Goal: Task Accomplishment & Management: Use online tool/utility

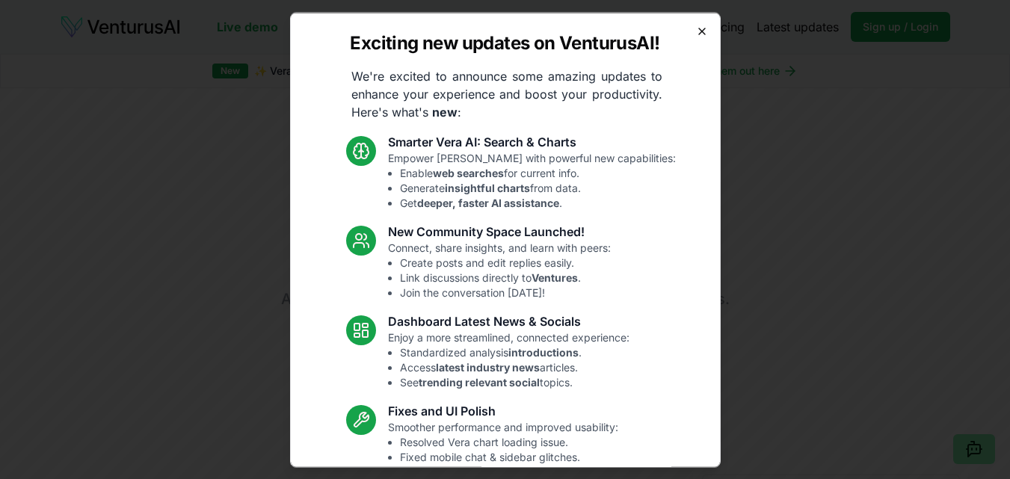
click at [696, 31] on icon "button" at bounding box center [702, 31] width 12 height 12
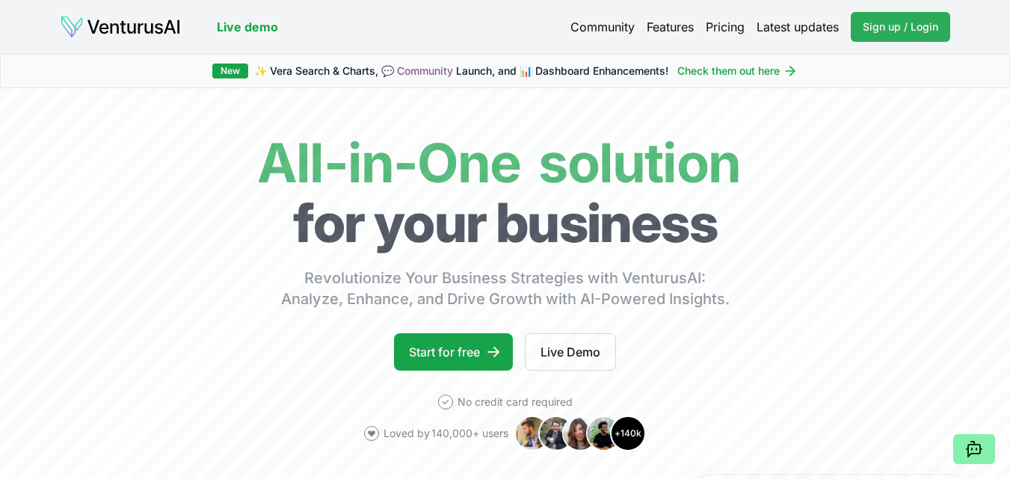
click at [900, 33] on span "Sign up / Login" at bounding box center [901, 26] width 76 height 15
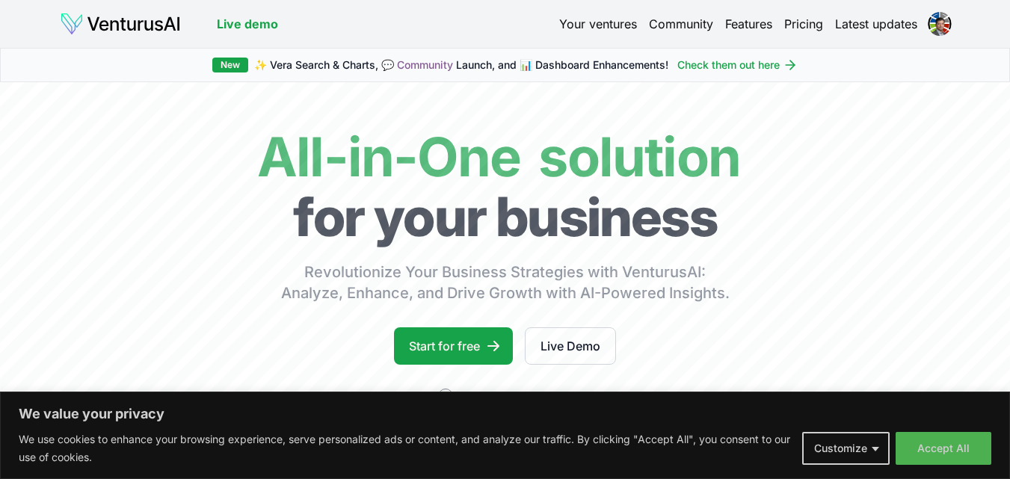
click at [582, 22] on link "Your ventures" at bounding box center [598, 24] width 78 height 18
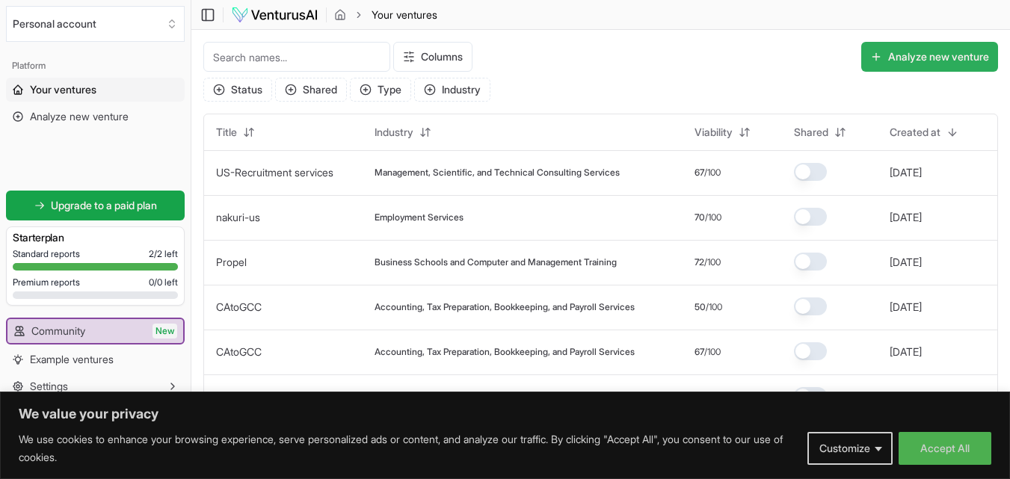
click at [900, 53] on button "Analyze new venture" at bounding box center [929, 57] width 137 height 30
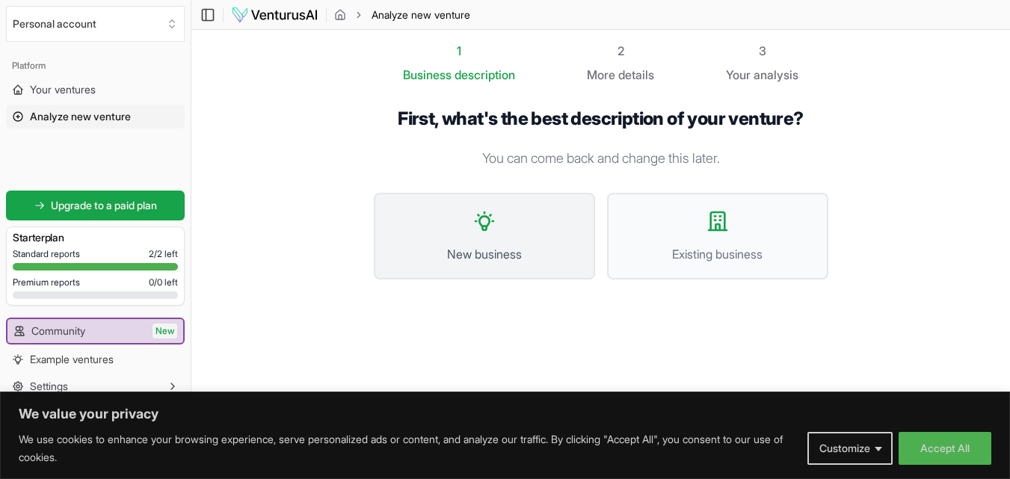
click at [519, 227] on button "New business" at bounding box center [484, 236] width 221 height 87
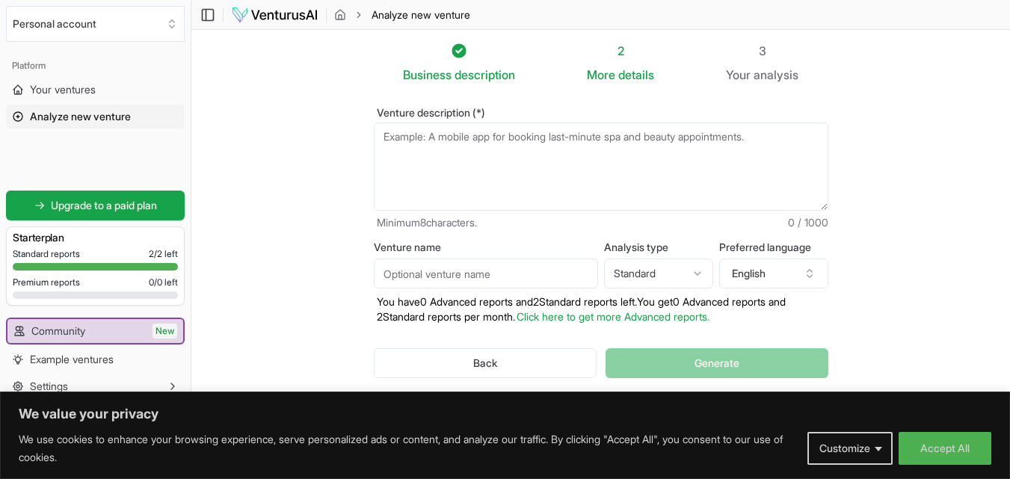
click at [685, 179] on textarea "Venture description (*)" at bounding box center [601, 167] width 455 height 88
click at [535, 174] on textarea "Venture description (*)" at bounding box center [601, 167] width 455 height 88
type textarea "t"
click at [449, 159] on textarea "Venture description (*)" at bounding box center [601, 167] width 455 height 88
paste textarea "We are launching a specialized job portal exclusively for US Taxation professio…"
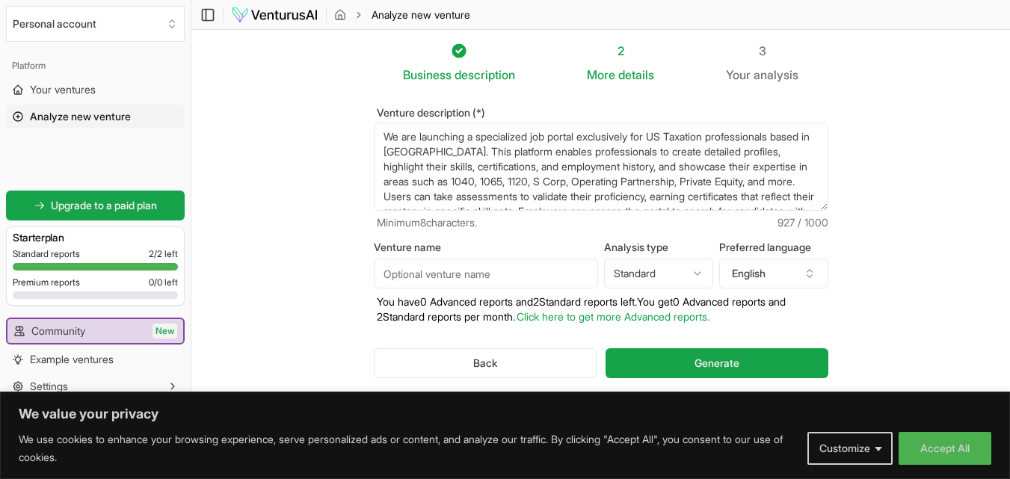
scroll to position [97, 0]
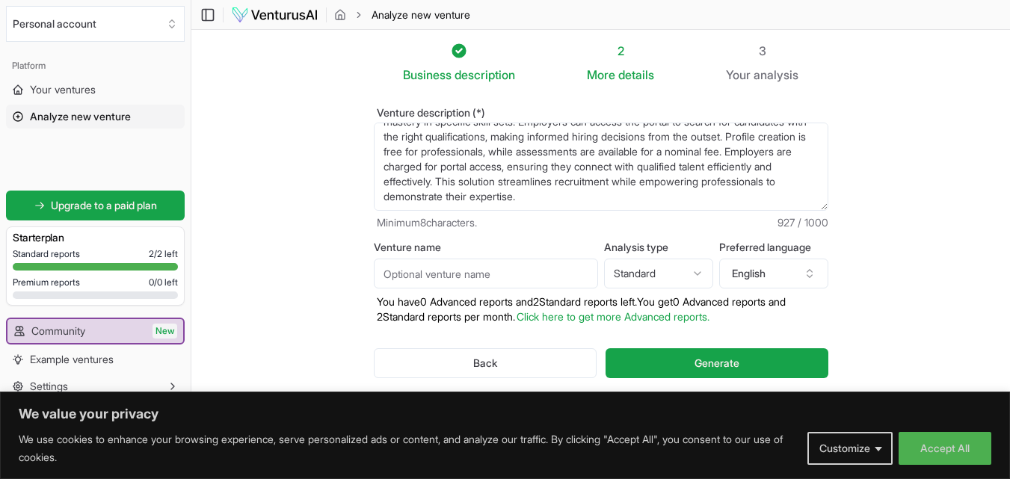
type textarea "We are launching a specialized job portal exclusively for US Taxation professio…"
click at [541, 276] on input "Venture name" at bounding box center [486, 274] width 224 height 30
type input "USTaxnaukari"
click at [705, 271] on html "We value your privacy We use cookies to enhance your browsing experience, serve…" at bounding box center [505, 239] width 1010 height 479
select select "advanced"
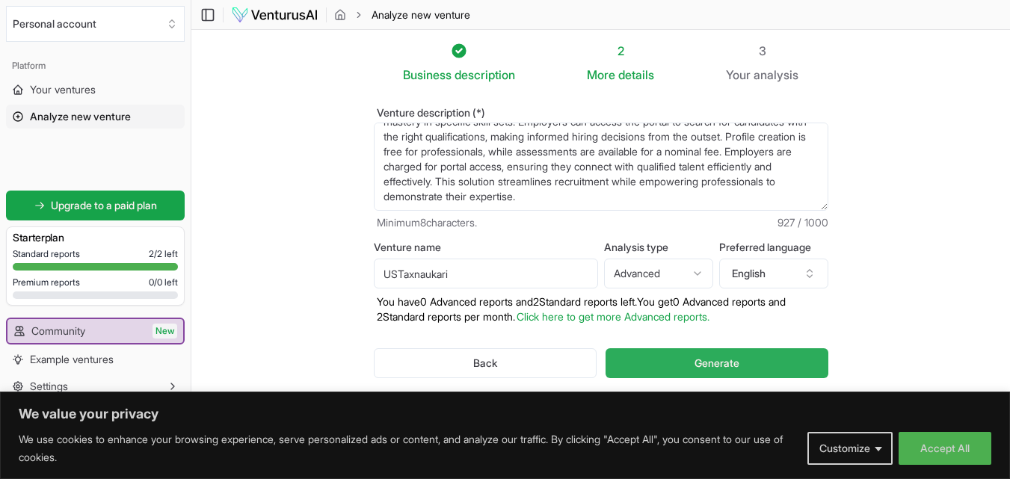
click at [730, 357] on span "Generate" at bounding box center [717, 363] width 45 height 15
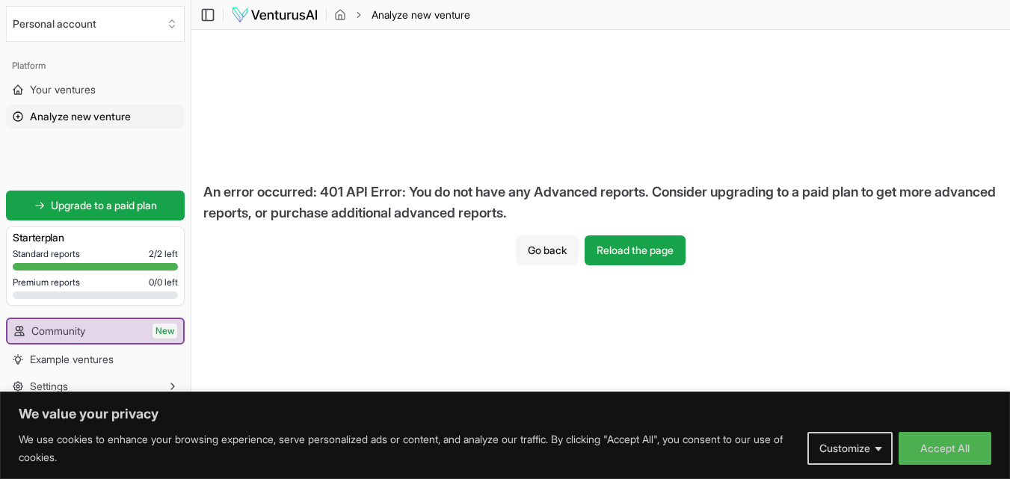
click at [537, 248] on button "Go back" at bounding box center [547, 251] width 63 height 30
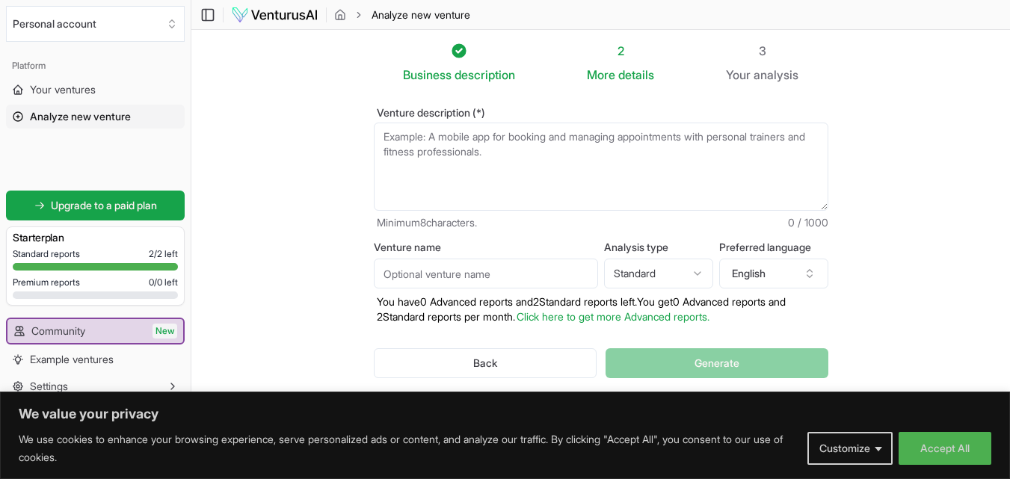
click at [508, 285] on input "Venture name" at bounding box center [486, 274] width 224 height 30
type input "nakuri-us"
click at [299, 166] on section "Business description 2 More details 3 Your analysis Venture description (*) Min…" at bounding box center [600, 234] width 819 height 408
click at [274, 21] on img at bounding box center [274, 15] width 87 height 18
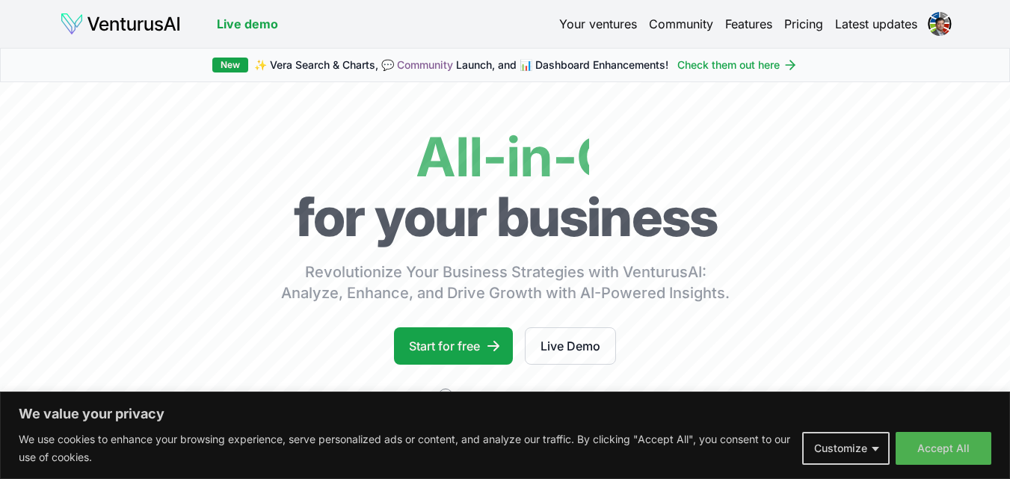
click at [582, 25] on link "Your ventures" at bounding box center [598, 24] width 78 height 18
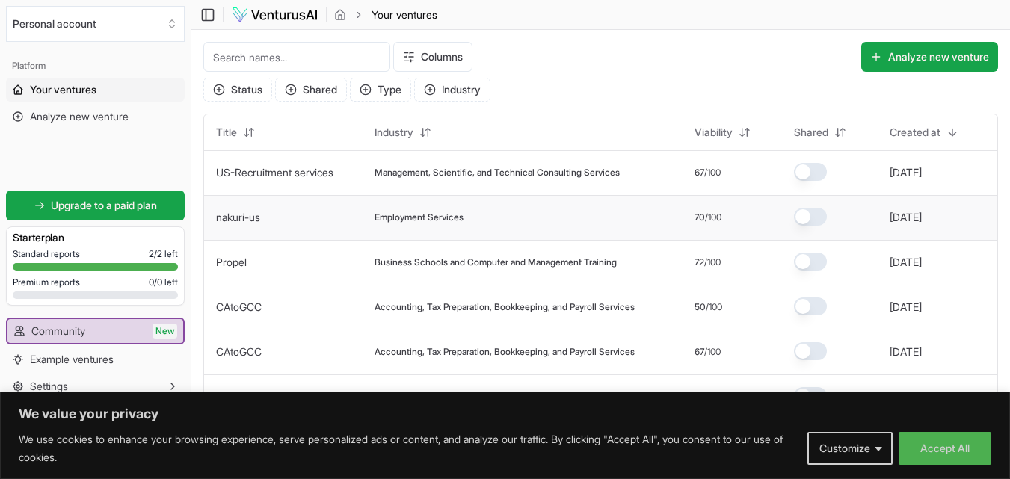
click at [247, 219] on link "nakuri-us" at bounding box center [238, 217] width 44 height 13
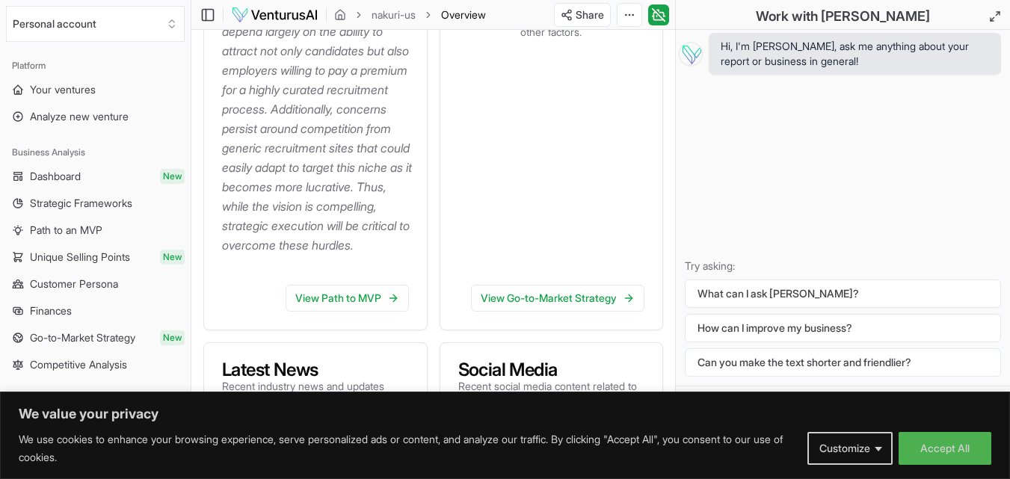
scroll to position [673, 0]
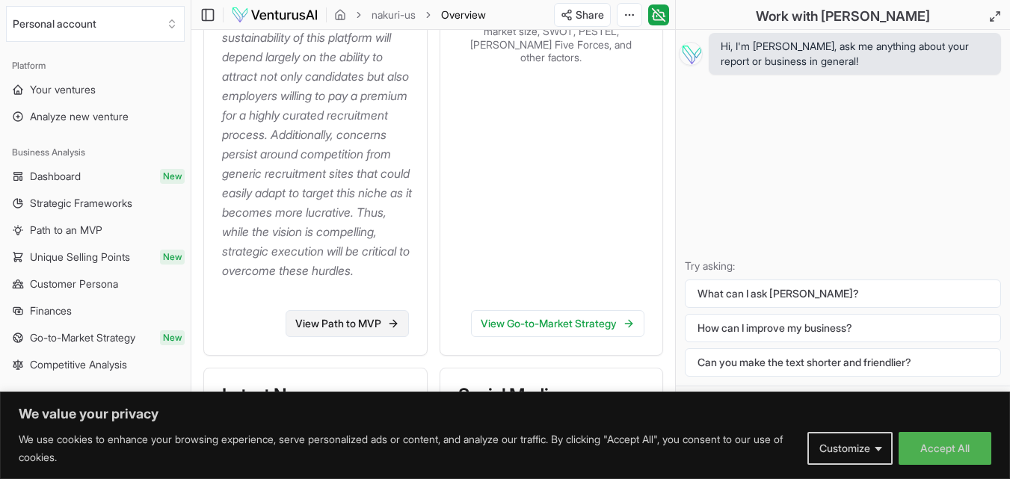
click at [313, 337] on link "View Path to MVP" at bounding box center [347, 323] width 123 height 27
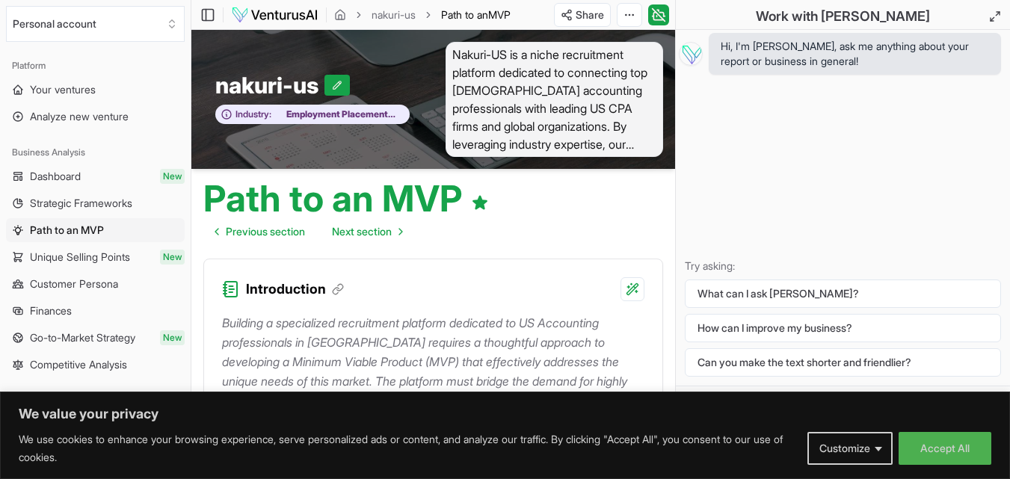
click at [274, 14] on img at bounding box center [274, 15] width 87 height 18
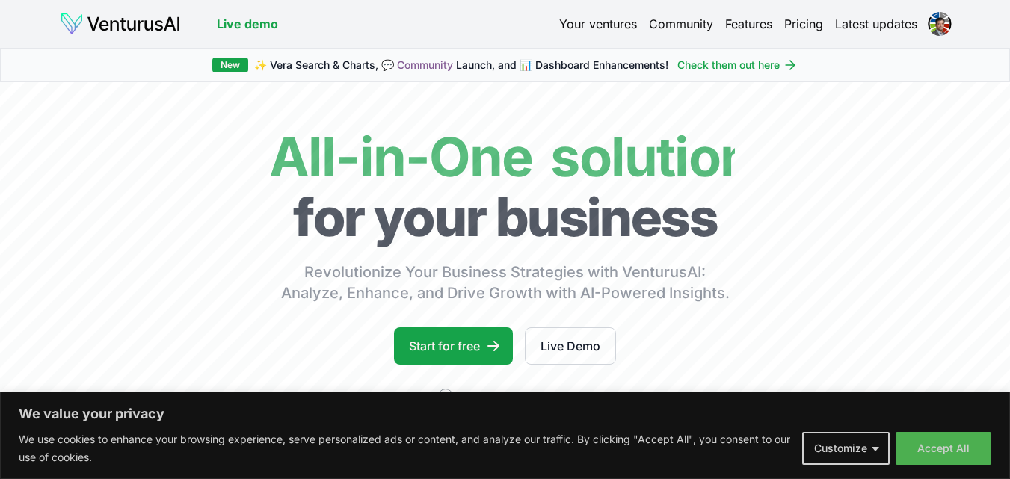
click at [593, 27] on link "Your ventures" at bounding box center [598, 24] width 78 height 18
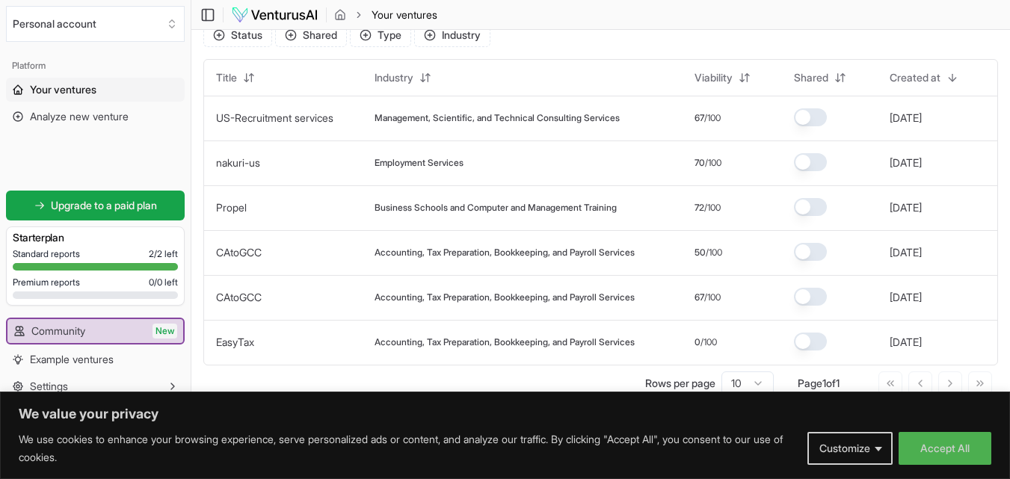
scroll to position [58, 0]
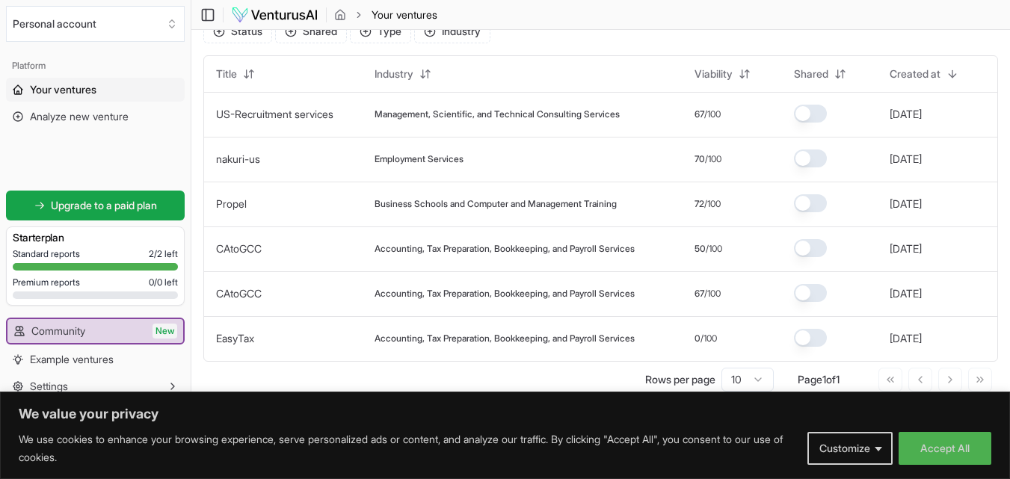
click at [762, 377] on html "We value your privacy We use cookies to enhance your browsing experience, serve…" at bounding box center [505, 181] width 1010 height 479
click at [763, 374] on html "We value your privacy We use cookies to enhance your browsing experience, serve…" at bounding box center [505, 181] width 1010 height 479
click at [939, 438] on button "Accept All" at bounding box center [945, 448] width 93 height 33
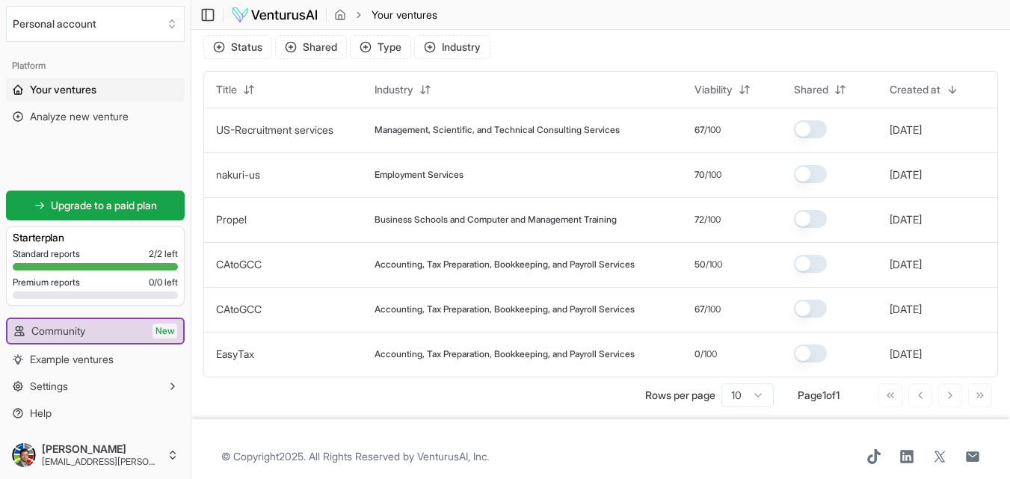
scroll to position [13, 0]
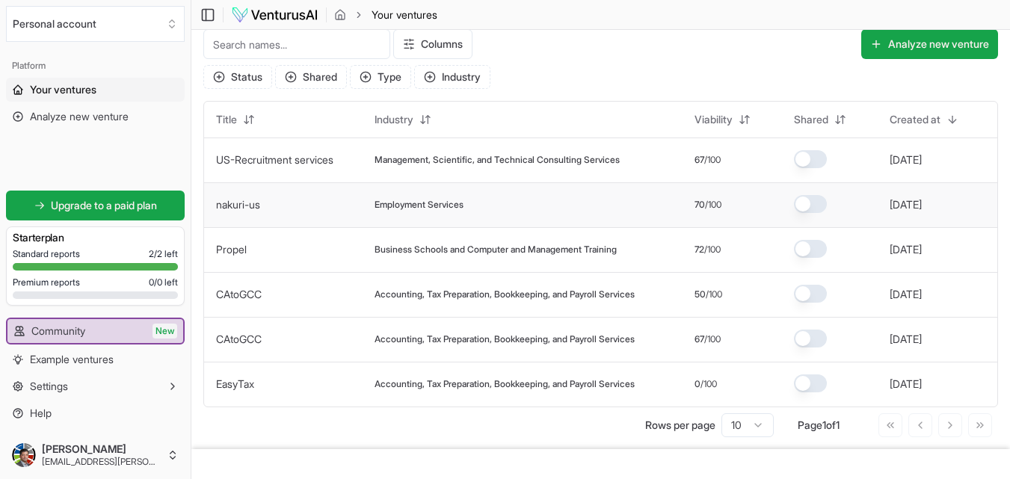
click at [398, 206] on span "Employment Services" at bounding box center [419, 205] width 89 height 12
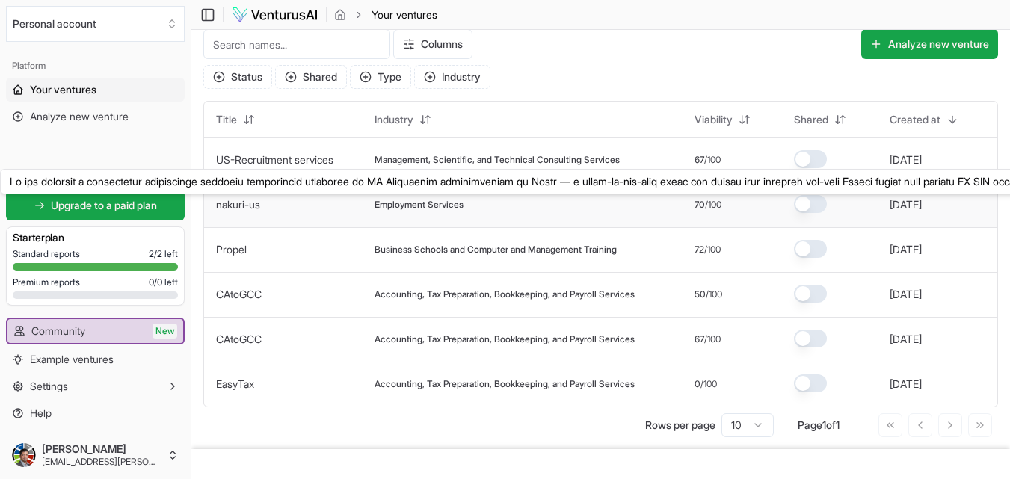
click at [241, 206] on link "nakuri-us" at bounding box center [238, 204] width 44 height 13
